Goal: Navigation & Orientation: Locate item on page

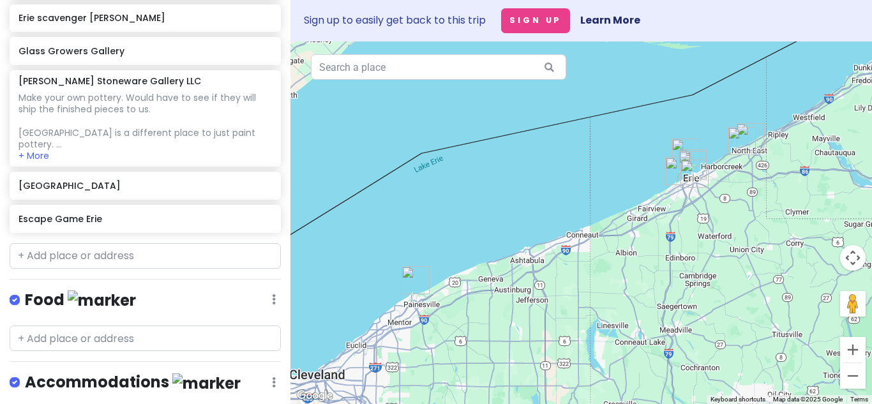
scroll to position [436, 0]
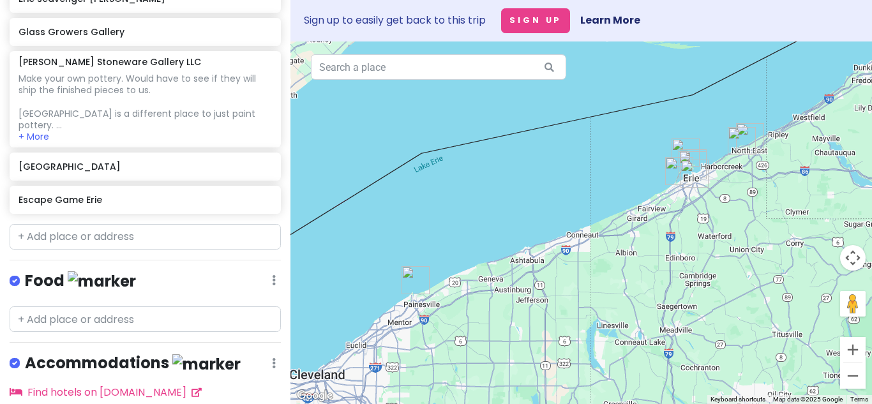
click at [307, 245] on div at bounding box center [582, 223] width 582 height 363
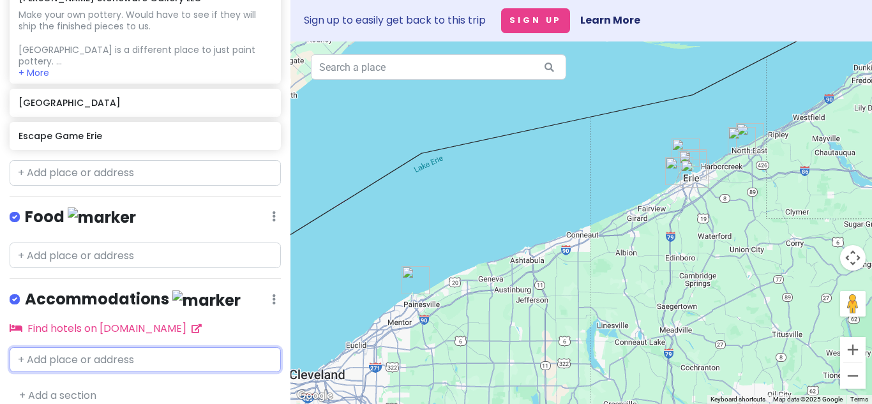
click at [179, 352] on input "text" at bounding box center [145, 360] width 271 height 26
type input "springfield suites"
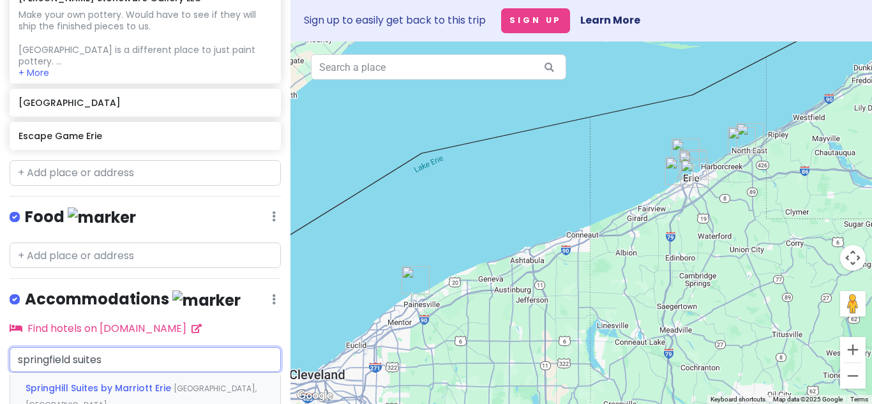
click at [131, 382] on span "SpringHill Suites by Marriott Erie" at bounding box center [100, 388] width 148 height 13
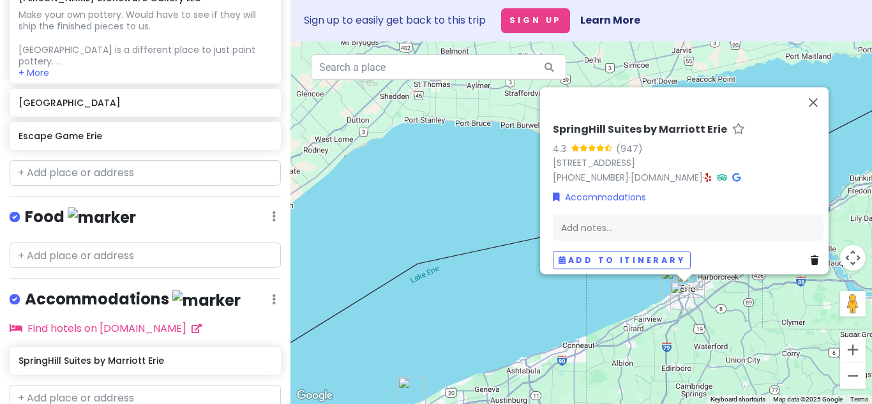
scroll to position [538, 0]
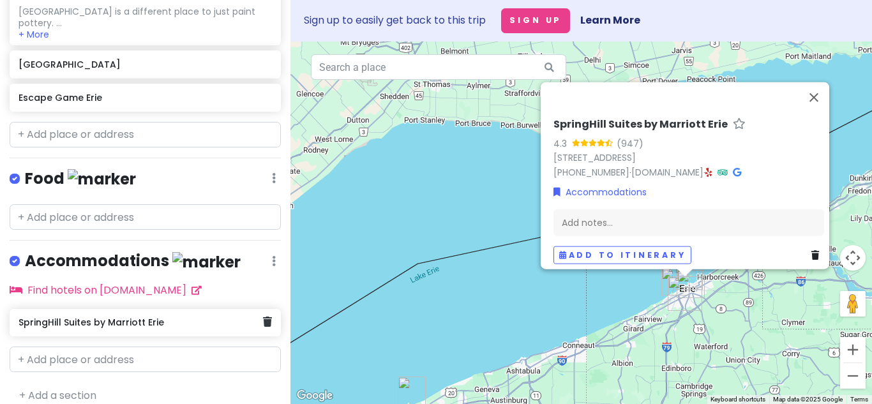
click at [183, 317] on h6 "SpringHill Suites by Marriott Erie" at bounding box center [141, 322] width 245 height 11
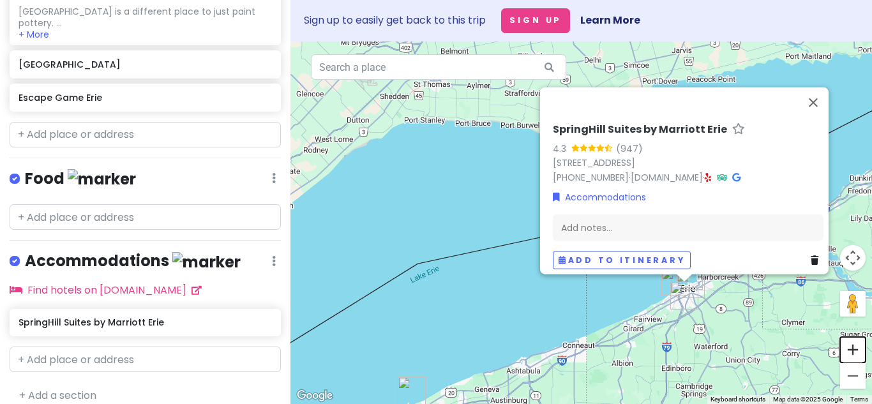
click at [859, 348] on button "Zoom in" at bounding box center [854, 350] width 26 height 26
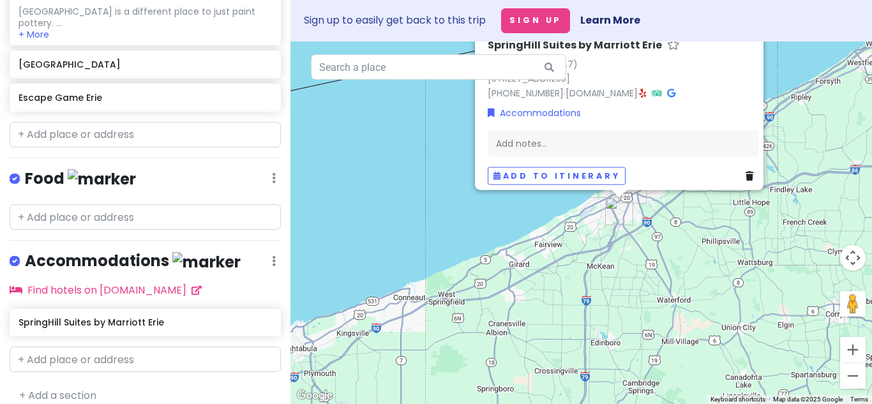
drag, startPoint x: 651, startPoint y: 376, endPoint x: 472, endPoint y: 197, distance: 253.4
click at [472, 197] on div "SpringHill Suites by Marriott Erie 4.3 (947) [STREET_ADDRESS] [PHONE_NUMBER] · …" at bounding box center [582, 223] width 582 height 363
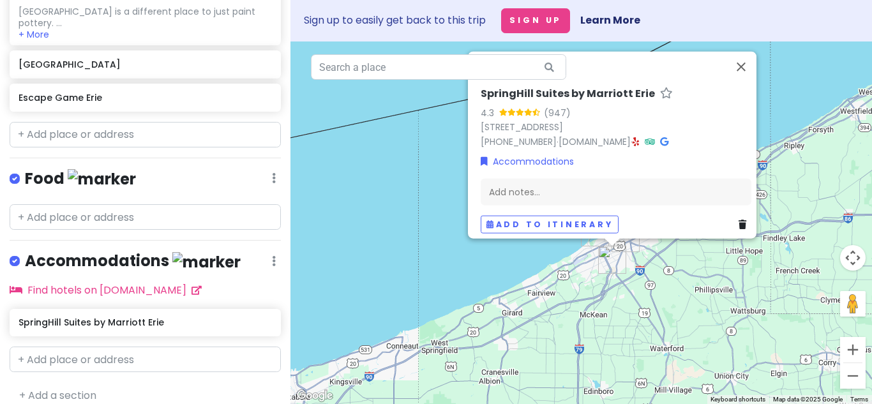
drag, startPoint x: 782, startPoint y: 61, endPoint x: 785, endPoint y: 109, distance: 48.0
click at [785, 109] on div "SpringHill Suites by Marriott Erie 4.3 (947) [STREET_ADDRESS] [PHONE_NUMBER] · …" at bounding box center [582, 223] width 582 height 363
click at [747, 65] on button "Close" at bounding box center [741, 66] width 31 height 31
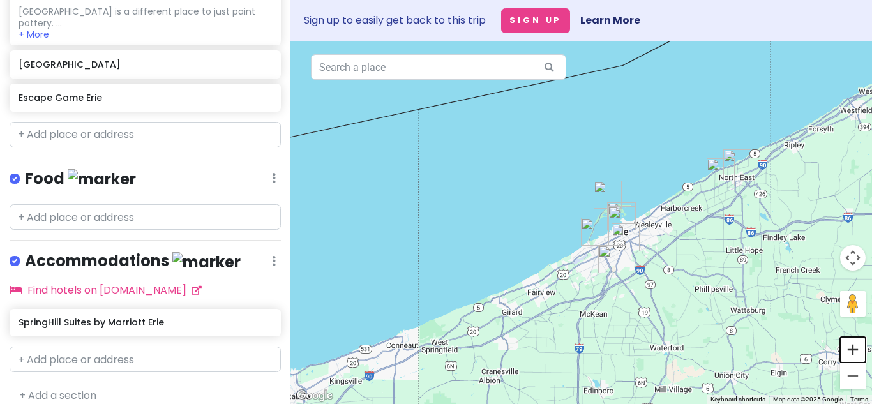
click at [856, 347] on button "Zoom in" at bounding box center [854, 350] width 26 height 26
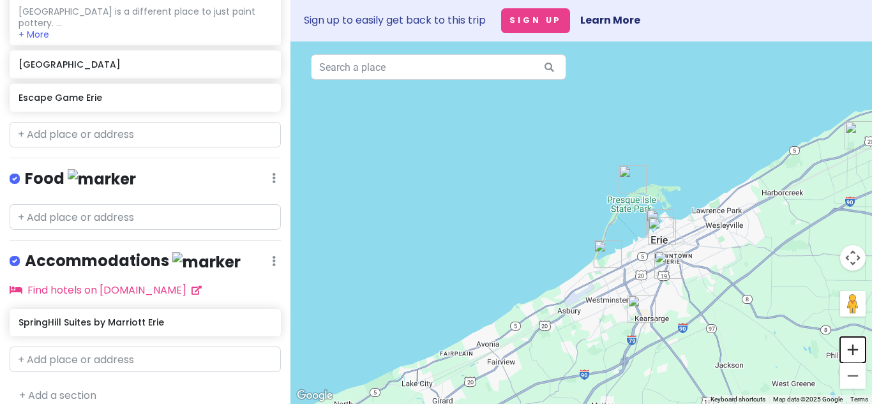
click at [856, 347] on button "Zoom in" at bounding box center [854, 350] width 26 height 26
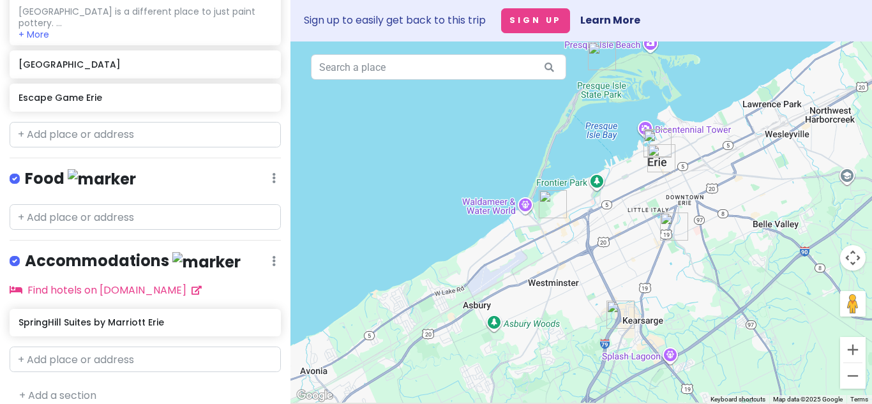
drag, startPoint x: 776, startPoint y: 335, endPoint x: 696, endPoint y: 238, distance: 126.1
click at [696, 238] on div at bounding box center [582, 223] width 582 height 363
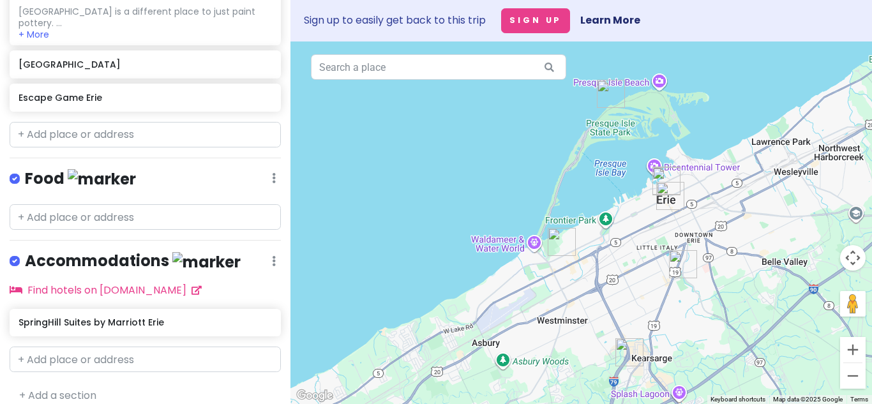
drag, startPoint x: 720, startPoint y: 220, endPoint x: 731, endPoint y: 262, distance: 43.4
click at [731, 262] on div at bounding box center [582, 223] width 582 height 363
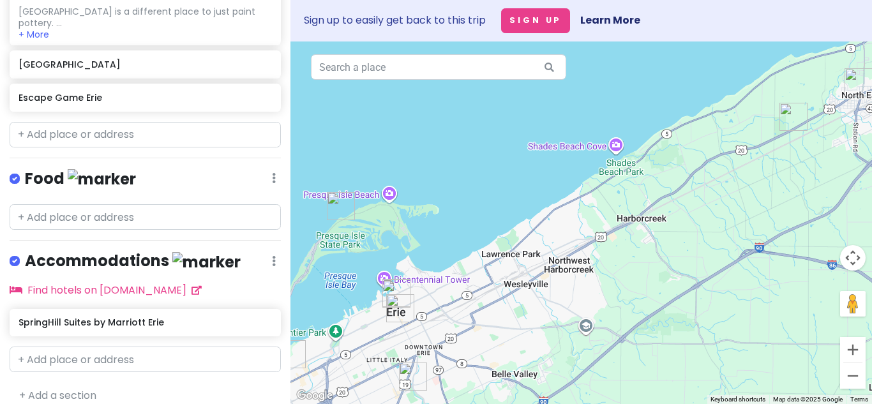
drag, startPoint x: 738, startPoint y: 181, endPoint x: 462, endPoint y: 298, distance: 300.0
click at [462, 298] on div at bounding box center [582, 223] width 582 height 363
click at [596, 149] on div at bounding box center [582, 223] width 582 height 363
click at [627, 169] on div at bounding box center [582, 223] width 582 height 363
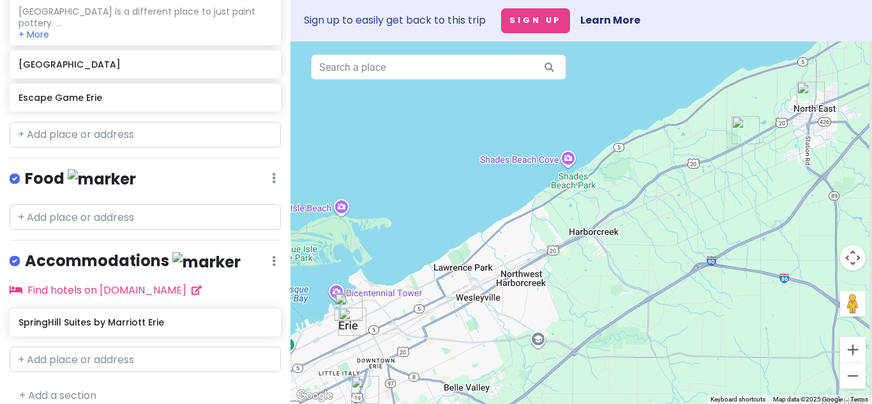
drag, startPoint x: 717, startPoint y: 194, endPoint x: 655, endPoint y: 210, distance: 64.8
click at [655, 210] on div at bounding box center [582, 223] width 582 height 363
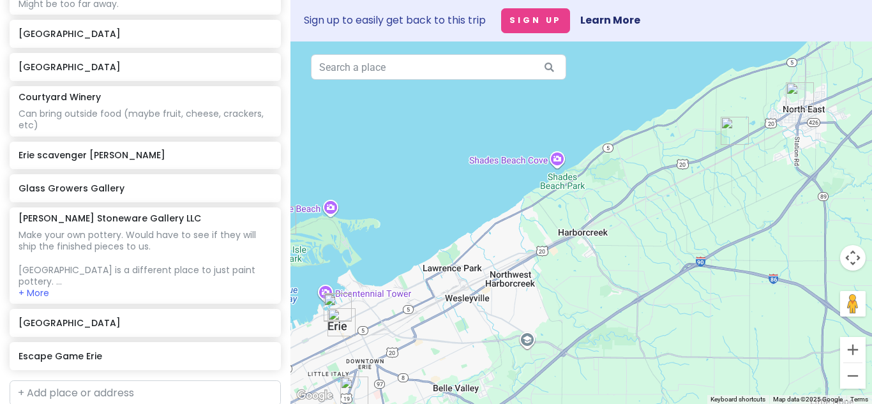
scroll to position [265, 0]
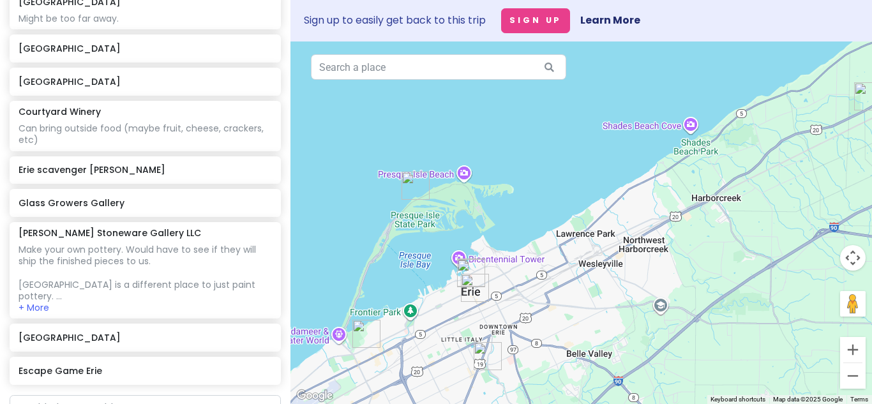
drag, startPoint x: 342, startPoint y: 163, endPoint x: 476, endPoint y: 128, distance: 139.1
click at [476, 128] on div at bounding box center [582, 223] width 582 height 363
click at [349, 231] on div at bounding box center [582, 223] width 582 height 363
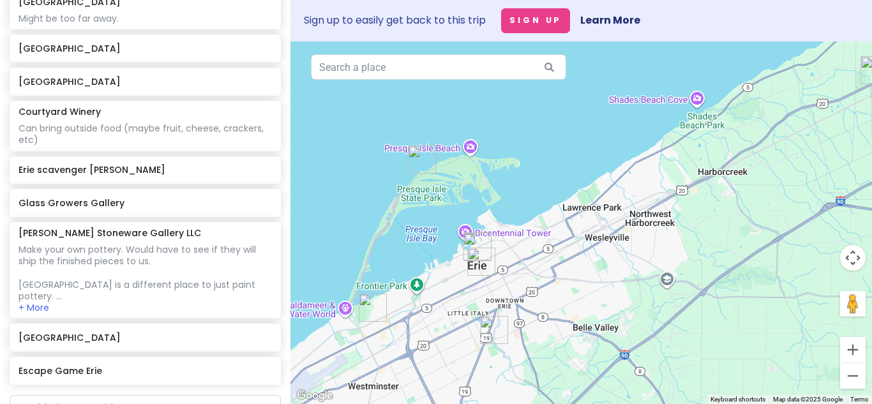
drag, startPoint x: 360, startPoint y: 215, endPoint x: 367, endPoint y: 187, distance: 28.3
click at [367, 187] on div at bounding box center [582, 223] width 582 height 363
click at [447, 152] on div at bounding box center [582, 223] width 582 height 363
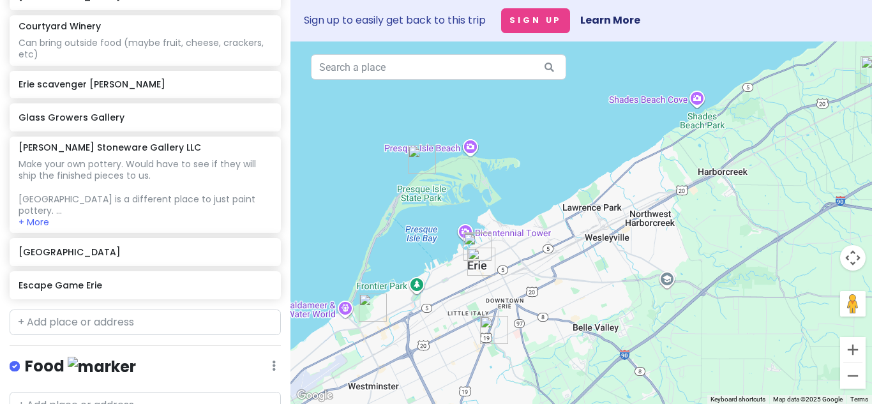
scroll to position [349, 0]
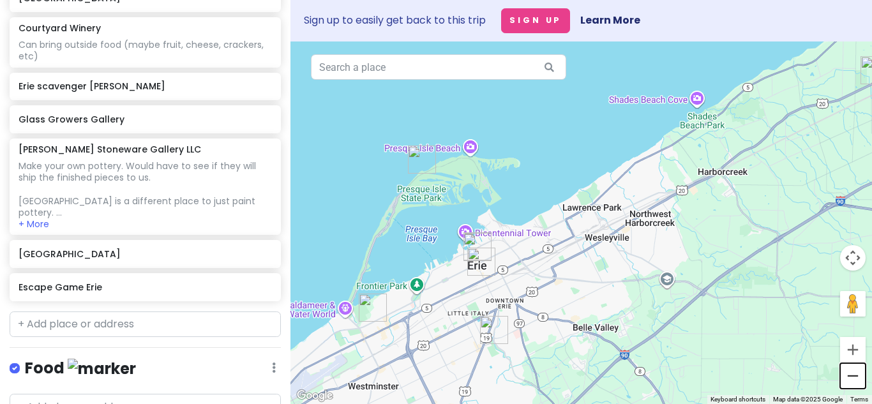
click at [853, 367] on button "Zoom out" at bounding box center [854, 376] width 26 height 26
